Goal: Use online tool/utility: Utilize a website feature to perform a specific function

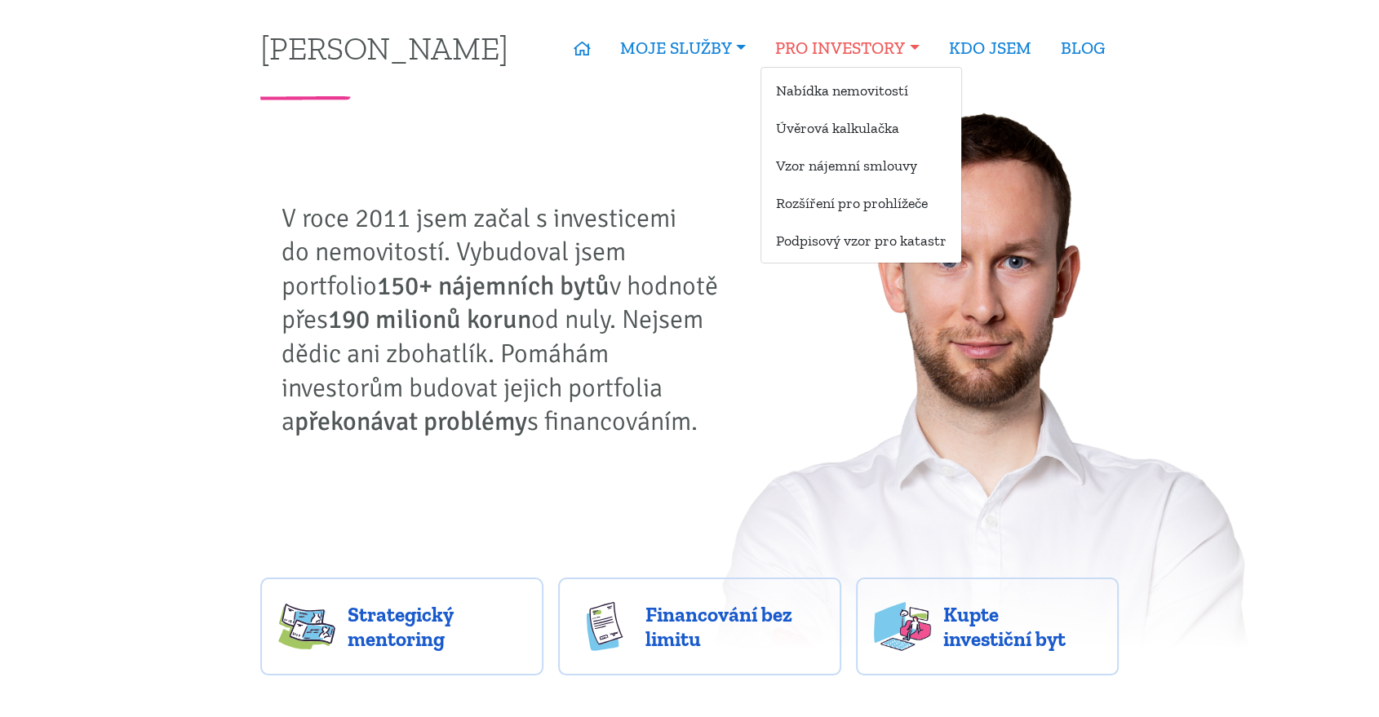
click at [907, 45] on link "PRO INVESTORY" at bounding box center [847, 48] width 173 height 38
click at [854, 126] on link "Úvěrová kalkulačka" at bounding box center [861, 128] width 200 height 30
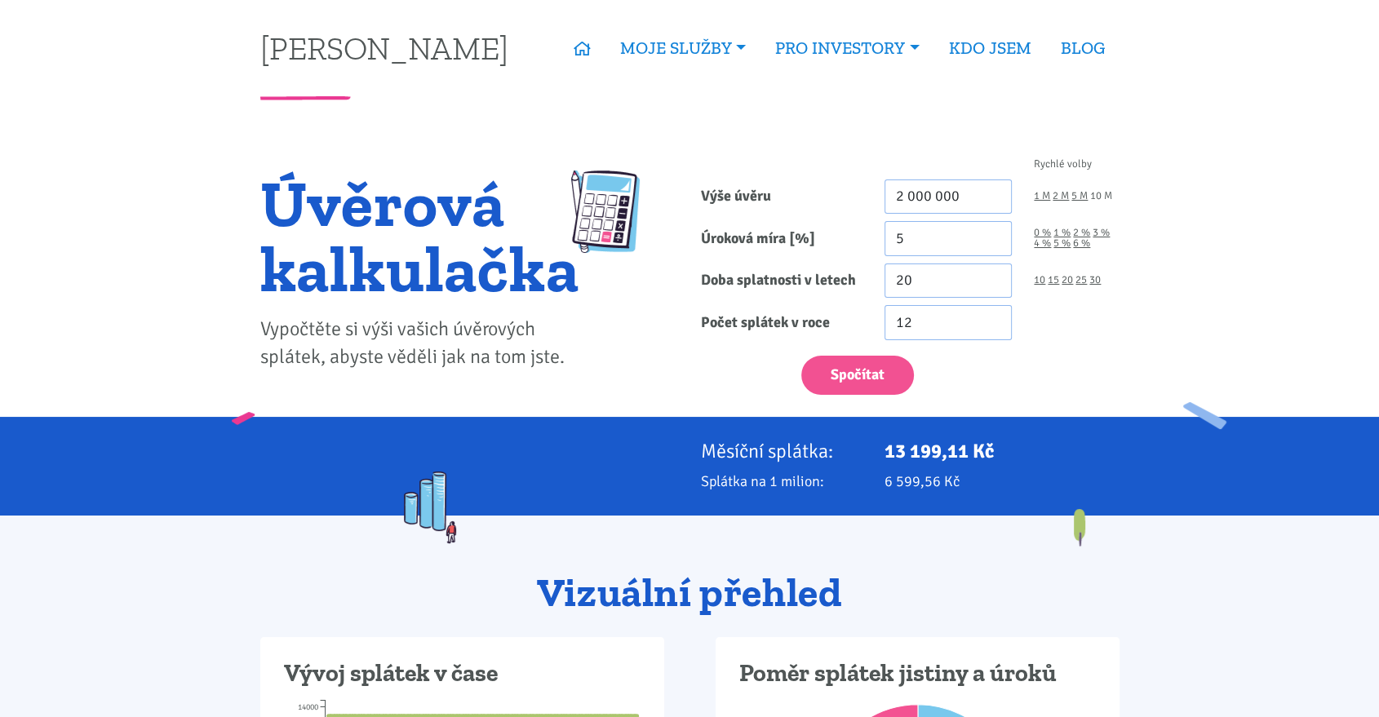
click at [1106, 197] on link "10 M" at bounding box center [1101, 196] width 22 height 11
click at [901, 191] on input "10 000 000" at bounding box center [949, 197] width 128 height 35
type input "30 000 000"
click at [1084, 246] on link "6 %" at bounding box center [1081, 243] width 17 height 11
type input "6"
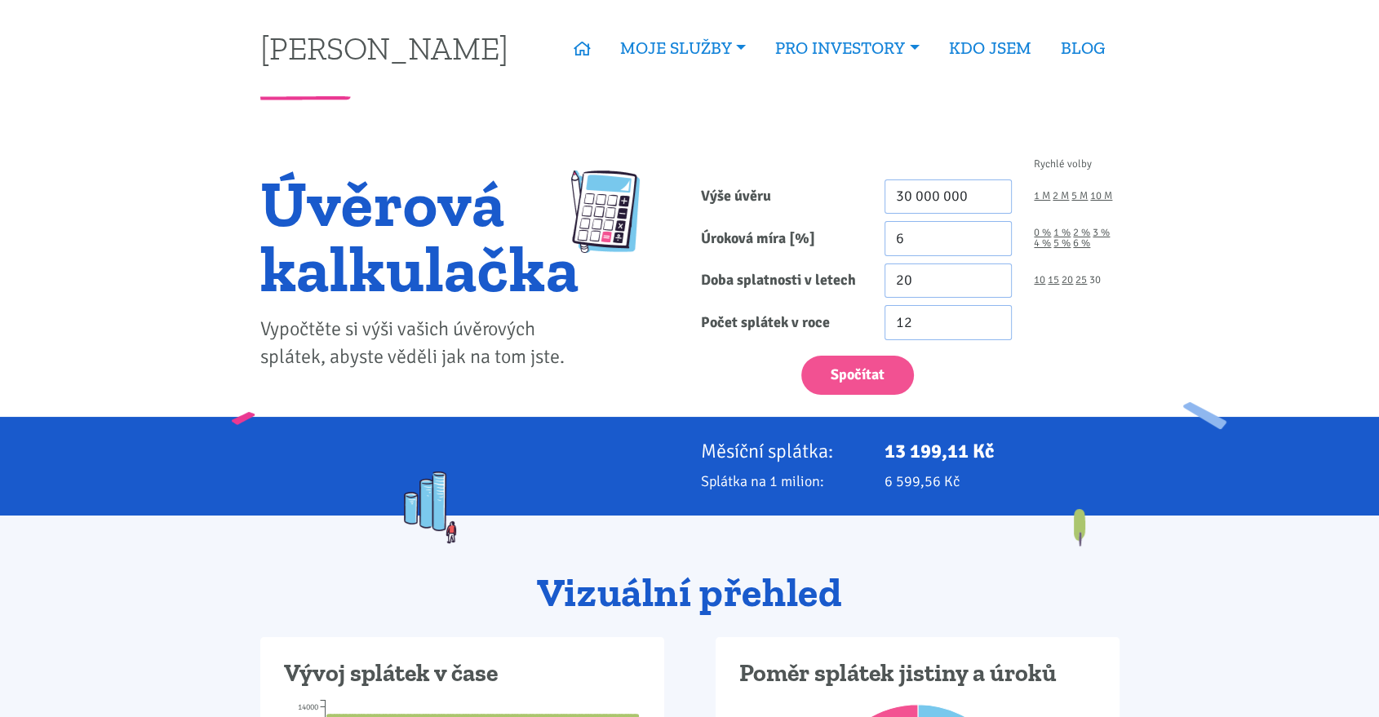
click at [1094, 276] on link "30" at bounding box center [1094, 280] width 11 height 11
type input "30"
click at [874, 381] on button "Spočítat" at bounding box center [857, 376] width 113 height 40
type input "30000000"
drag, startPoint x: 989, startPoint y: 449, endPoint x: 815, endPoint y: 429, distance: 174.9
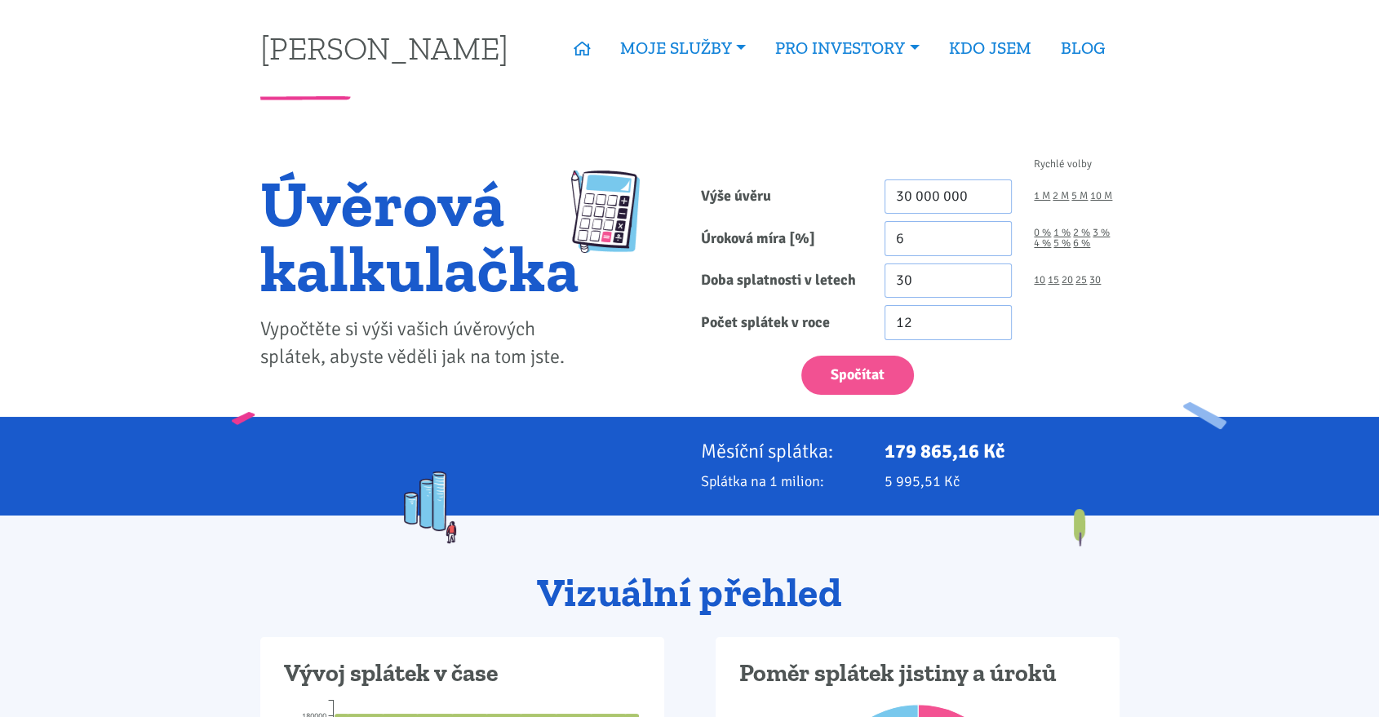
click at [815, 429] on div "Měsíční splátka: 179 865,16 Kč Splátka na 1 milion: 5 995,51 Kč" at bounding box center [689, 466] width 1379 height 99
click at [934, 450] on p "179 865,16 Kč" at bounding box center [1002, 451] width 235 height 23
click at [901, 197] on input "30 000 000" at bounding box center [949, 197] width 128 height 35
click at [873, 357] on button "Spočítat" at bounding box center [857, 376] width 113 height 40
type input "20000000"
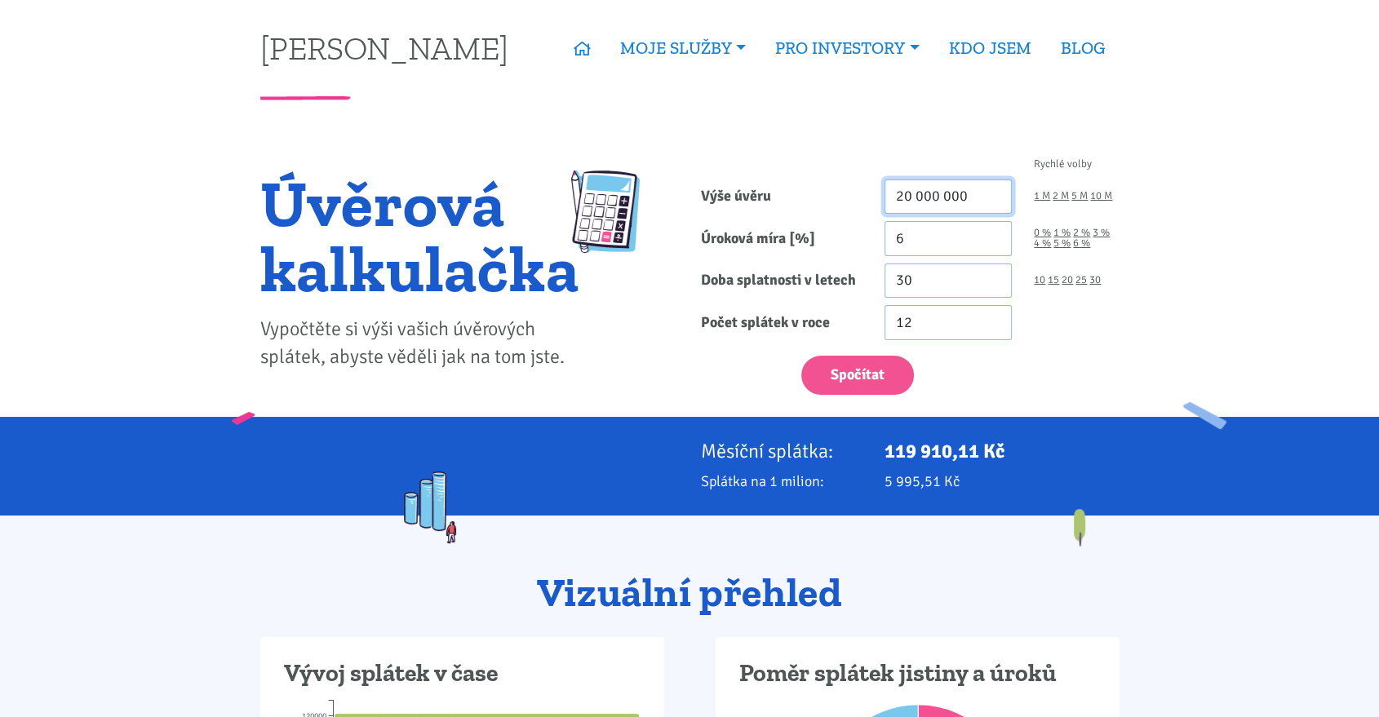
drag, startPoint x: 982, startPoint y: 196, endPoint x: 878, endPoint y: 196, distance: 104.5
click at [878, 196] on div "20 000 000" at bounding box center [948, 197] width 150 height 35
click at [869, 363] on button "Spočítat" at bounding box center [857, 376] width 113 height 40
type input "15000000"
